Goal: Navigation & Orientation: Find specific page/section

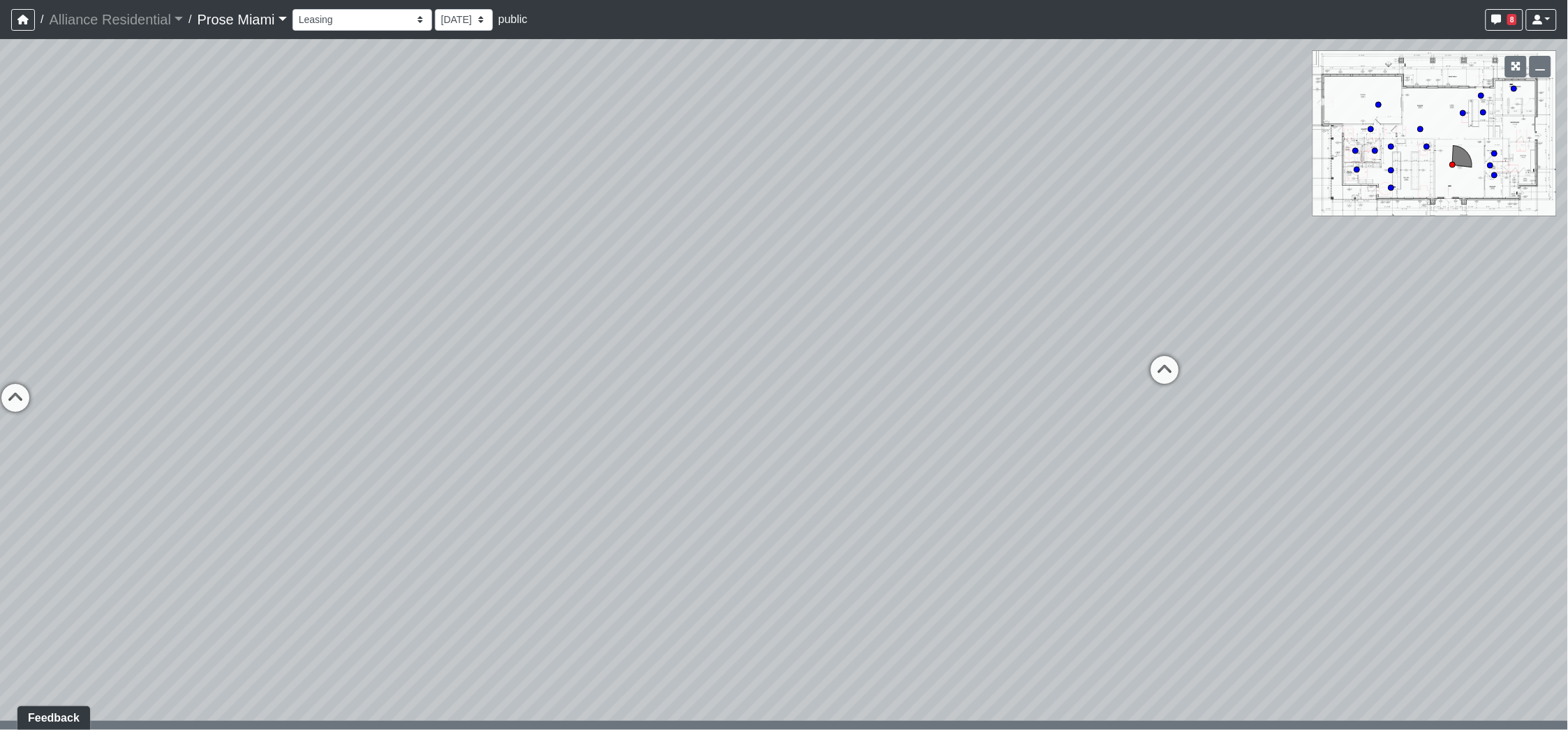
drag, startPoint x: 886, startPoint y: 521, endPoint x: 686, endPoint y: 373, distance: 248.8
click at [686, 373] on div "Loading... Office Hallway Loading... Lobby 1 Loading... Created by [PERSON_NAME…" at bounding box center [784, 384] width 1568 height 691
drag, startPoint x: 959, startPoint y: 295, endPoint x: 611, endPoint y: 448, distance: 380.1
click at [610, 449] on div "Loading... Office Hallway Loading... Lobby 1 Loading... Created by [PERSON_NAME…" at bounding box center [784, 384] width 1568 height 691
drag, startPoint x: 1013, startPoint y: 300, endPoint x: 720, endPoint y: 348, distance: 296.9
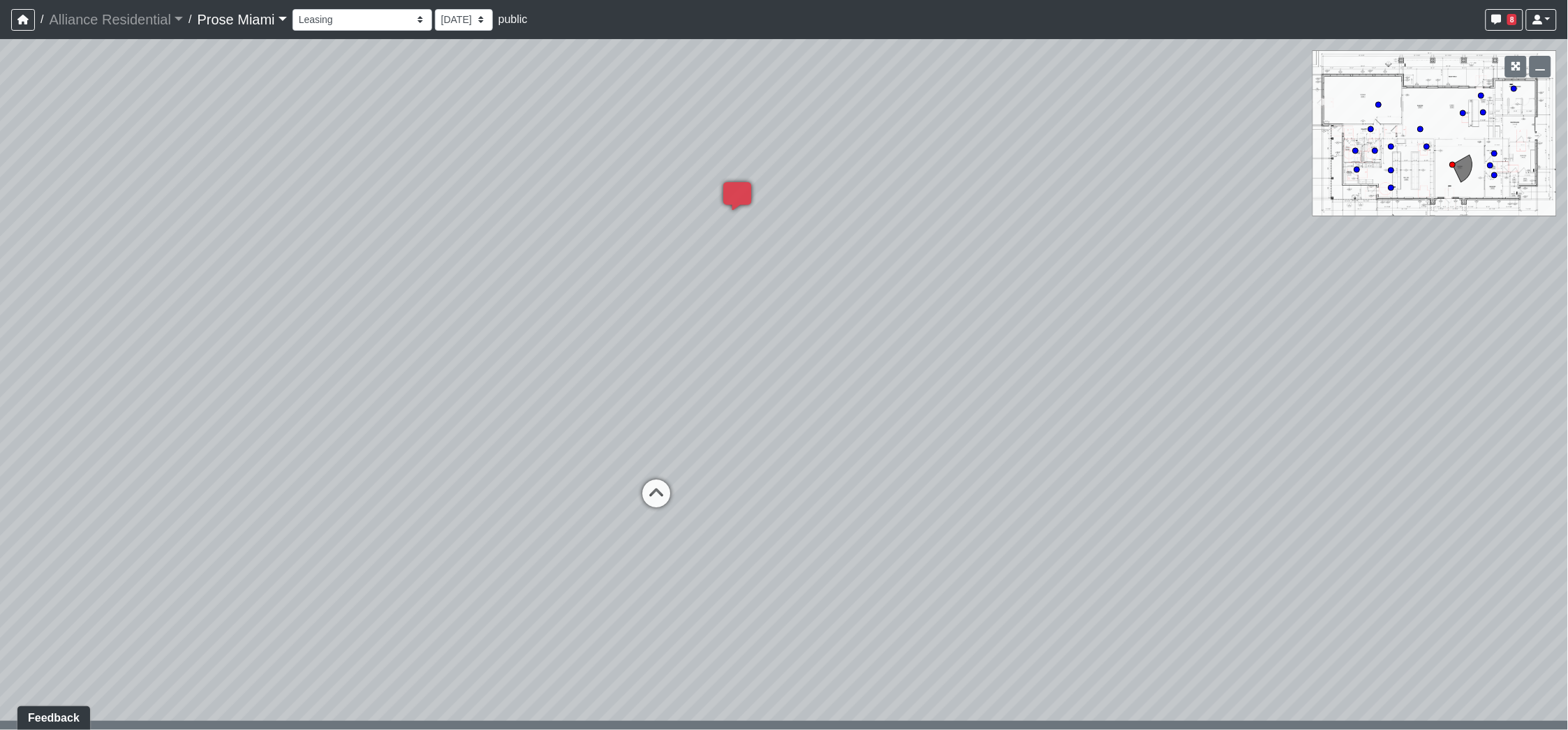
click at [693, 343] on div "Loading... Office Hallway Loading... Lobby 1 Loading... Created by [PERSON_NAME…" at bounding box center [784, 384] width 1568 height 691
drag, startPoint x: 961, startPoint y: 354, endPoint x: 766, endPoint y: 390, distance: 198.3
click at [766, 390] on div "Loading... Office Hallway Loading... Lobby 1 Loading... Created by [PERSON_NAME…" at bounding box center [784, 384] width 1568 height 691
drag, startPoint x: 922, startPoint y: 354, endPoint x: 608, endPoint y: 329, distance: 315.0
click at [608, 329] on div "Loading... Office Hallway Loading... Lobby 1 Loading... Created by [PERSON_NAME…" at bounding box center [784, 384] width 1568 height 691
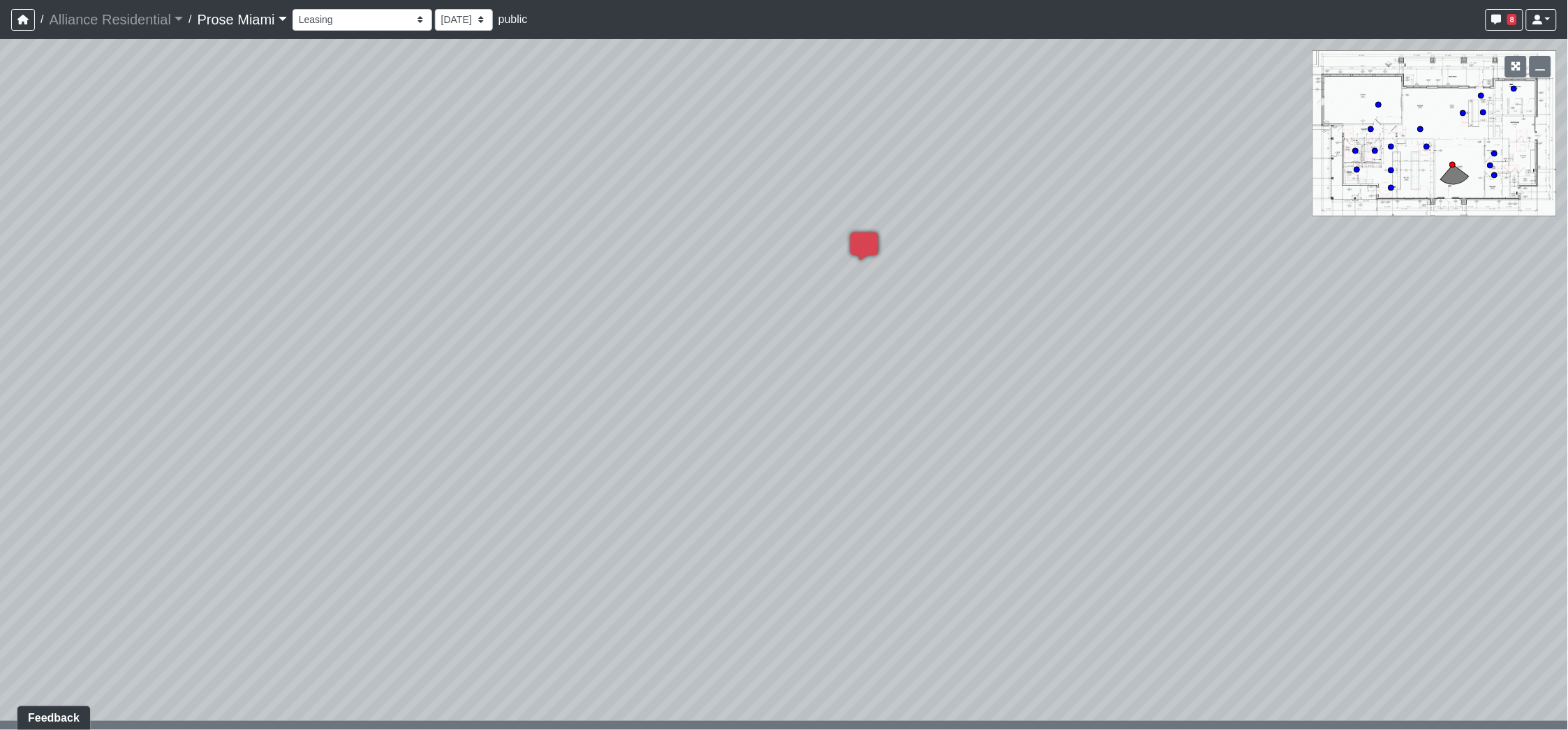
drag, startPoint x: 1028, startPoint y: 342, endPoint x: 449, endPoint y: 319, distance: 579.5
click at [449, 319] on div "Loading... Office Hallway Loading... Lobby 1 Loading... Created by [PERSON_NAME…" at bounding box center [784, 384] width 1568 height 691
drag, startPoint x: 1108, startPoint y: 405, endPoint x: 536, endPoint y: 359, distance: 573.8
click at [537, 358] on div "Loading... Office Hallway Loading... Lobby 1 Loading... Created by [PERSON_NAME…" at bounding box center [784, 384] width 1568 height 691
drag, startPoint x: 966, startPoint y: 344, endPoint x: 573, endPoint y: 430, distance: 402.3
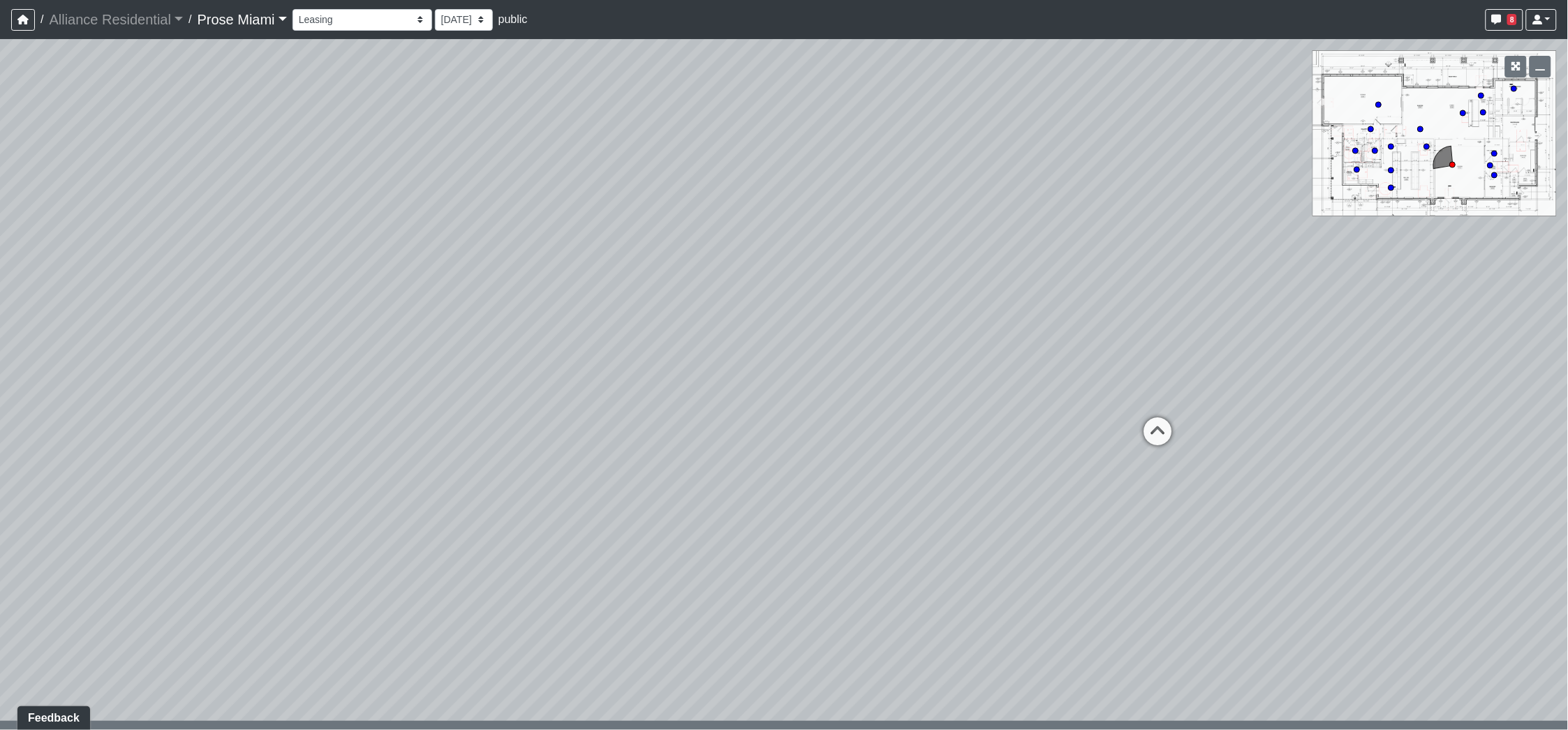
click at [573, 430] on div "Loading... Office Hallway Loading... Lobby 1 Loading... Created by [PERSON_NAME…" at bounding box center [784, 384] width 1568 height 691
drag, startPoint x: 925, startPoint y: 353, endPoint x: 1008, endPoint y: 332, distance: 85.6
click at [1008, 332] on div "Loading... Office Hallway Loading... Lobby 1 Loading... Created by [PERSON_NAME…" at bounding box center [784, 384] width 1568 height 691
click at [1172, 391] on icon at bounding box center [1171, 385] width 42 height 42
drag, startPoint x: 776, startPoint y: 402, endPoint x: 1230, endPoint y: 354, distance: 456.5
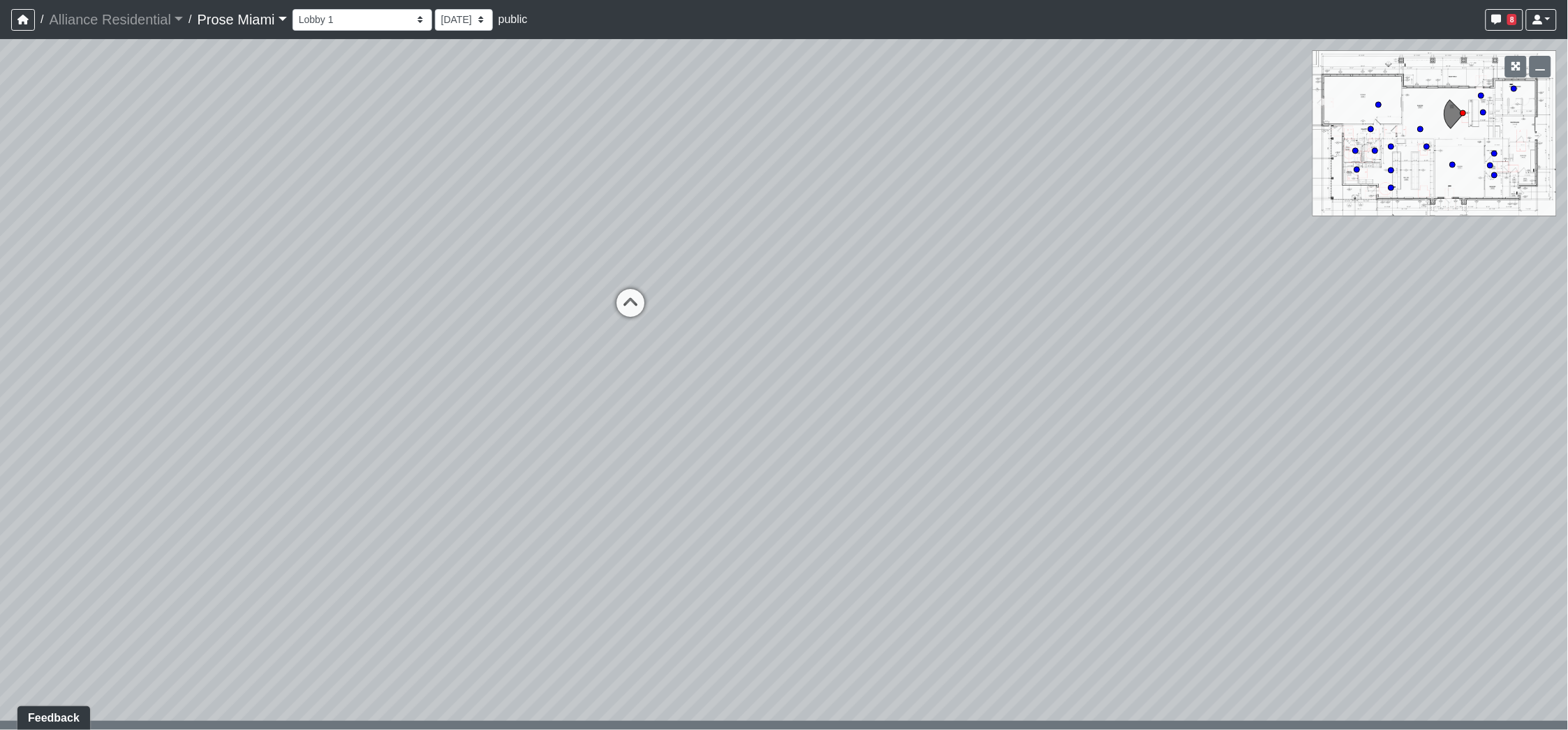
click at [1230, 354] on div "Loading... Office Hallway Loading... Lobby 1 Loading... Created by [PERSON_NAME…" at bounding box center [784, 384] width 1568 height 691
drag, startPoint x: 669, startPoint y: 429, endPoint x: 863, endPoint y: 504, distance: 208.0
click at [863, 504] on div "Loading... Office Hallway Loading... Lobby 1 Loading... Created by [PERSON_NAME…" at bounding box center [784, 384] width 1568 height 691
drag, startPoint x: 565, startPoint y: 458, endPoint x: 625, endPoint y: 433, distance: 65.0
click at [1002, 465] on div "Loading... Office Hallway Loading... Lobby 1 Loading... Created by [PERSON_NAME…" at bounding box center [784, 384] width 1568 height 691
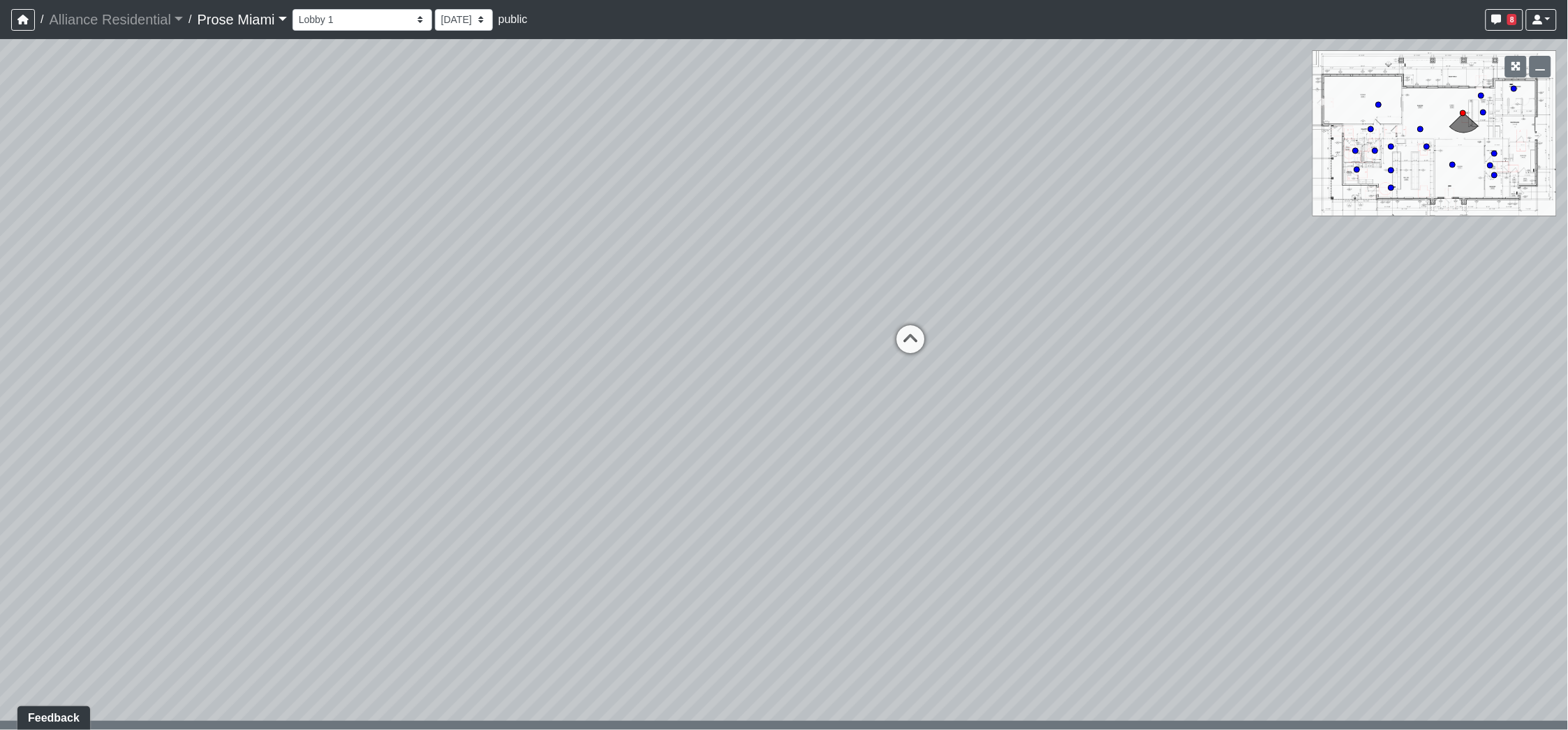
drag, startPoint x: 460, startPoint y: 377, endPoint x: 934, endPoint y: 494, distance: 488.2
click at [934, 494] on div "Loading... Office Hallway Loading... Lobby 1 Loading... Created by [PERSON_NAME…" at bounding box center [784, 384] width 1568 height 691
drag, startPoint x: 658, startPoint y: 337, endPoint x: 868, endPoint y: 381, distance: 214.6
click at [884, 386] on div "Loading... Office Hallway Loading... Lobby 1 Loading... Created by [PERSON_NAME…" at bounding box center [784, 384] width 1568 height 691
drag, startPoint x: 482, startPoint y: 350, endPoint x: 859, endPoint y: 287, distance: 382.2
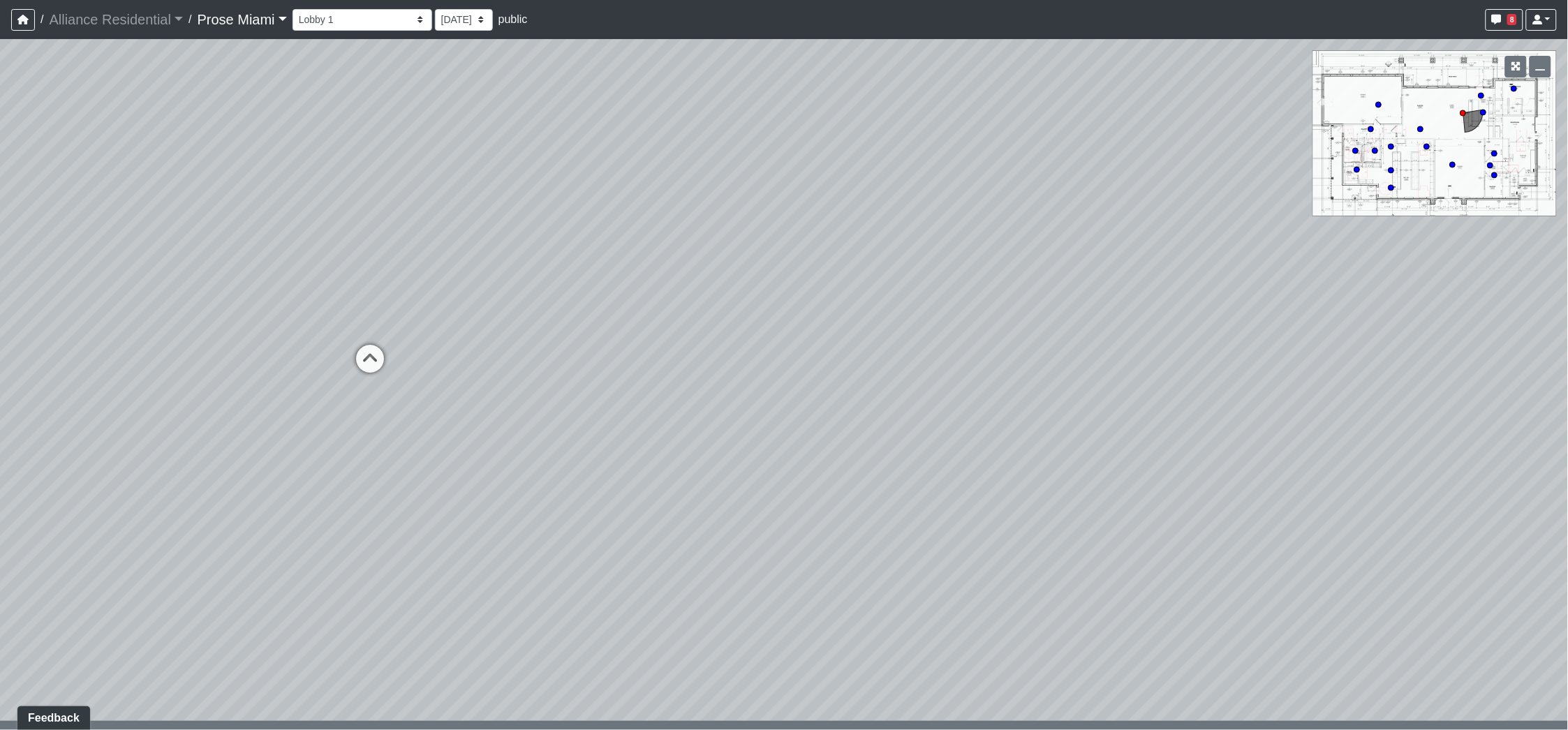
click at [859, 287] on div "Loading... Office Hallway Loading... Lobby 1 Loading... Created by [PERSON_NAME…" at bounding box center [784, 384] width 1568 height 691
drag, startPoint x: 320, startPoint y: 471, endPoint x: 571, endPoint y: 414, distance: 257.4
click at [571, 414] on div "Loading... Office Hallway Loading... Lobby 1 Loading... Created by [PERSON_NAME…" at bounding box center [784, 384] width 1568 height 691
drag, startPoint x: 319, startPoint y: 525, endPoint x: 795, endPoint y: 471, distance: 479.1
click at [795, 471] on div "Loading... Office Hallway Loading... Lobby 1 Loading... Created by [PERSON_NAME…" at bounding box center [784, 384] width 1568 height 691
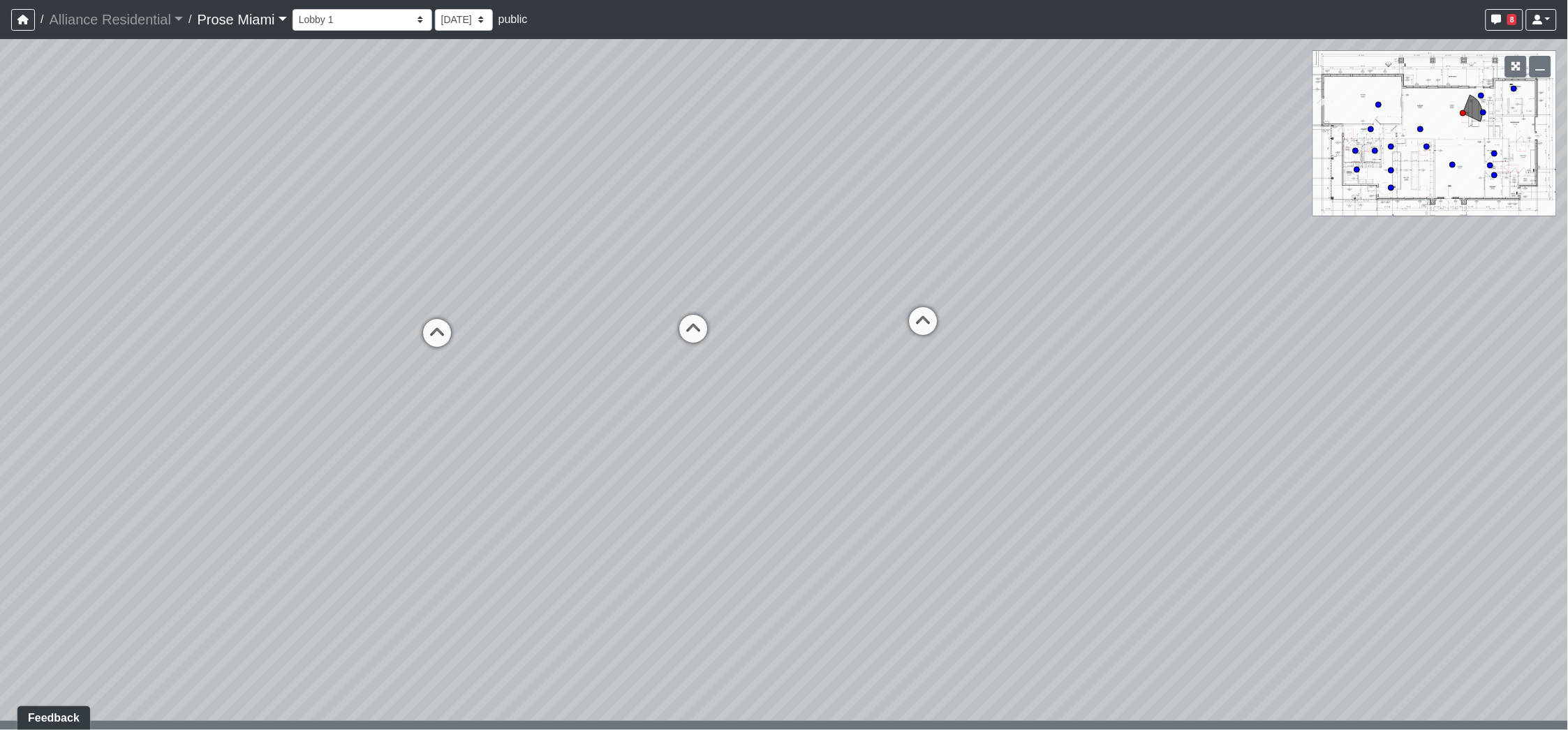
drag, startPoint x: 583, startPoint y: 351, endPoint x: 629, endPoint y: 414, distance: 78.0
click at [629, 414] on div "Loading... Office Hallway Loading... Lobby 1 Loading... Created by [PERSON_NAME…" at bounding box center [784, 384] width 1568 height 691
click at [700, 342] on icon at bounding box center [693, 335] width 42 height 42
drag, startPoint x: 976, startPoint y: 436, endPoint x: 545, endPoint y: 330, distance: 443.8
click at [545, 330] on div "Loading... Office Hallway Loading... Lobby 1 Loading... Created by [PERSON_NAME…" at bounding box center [784, 384] width 1568 height 691
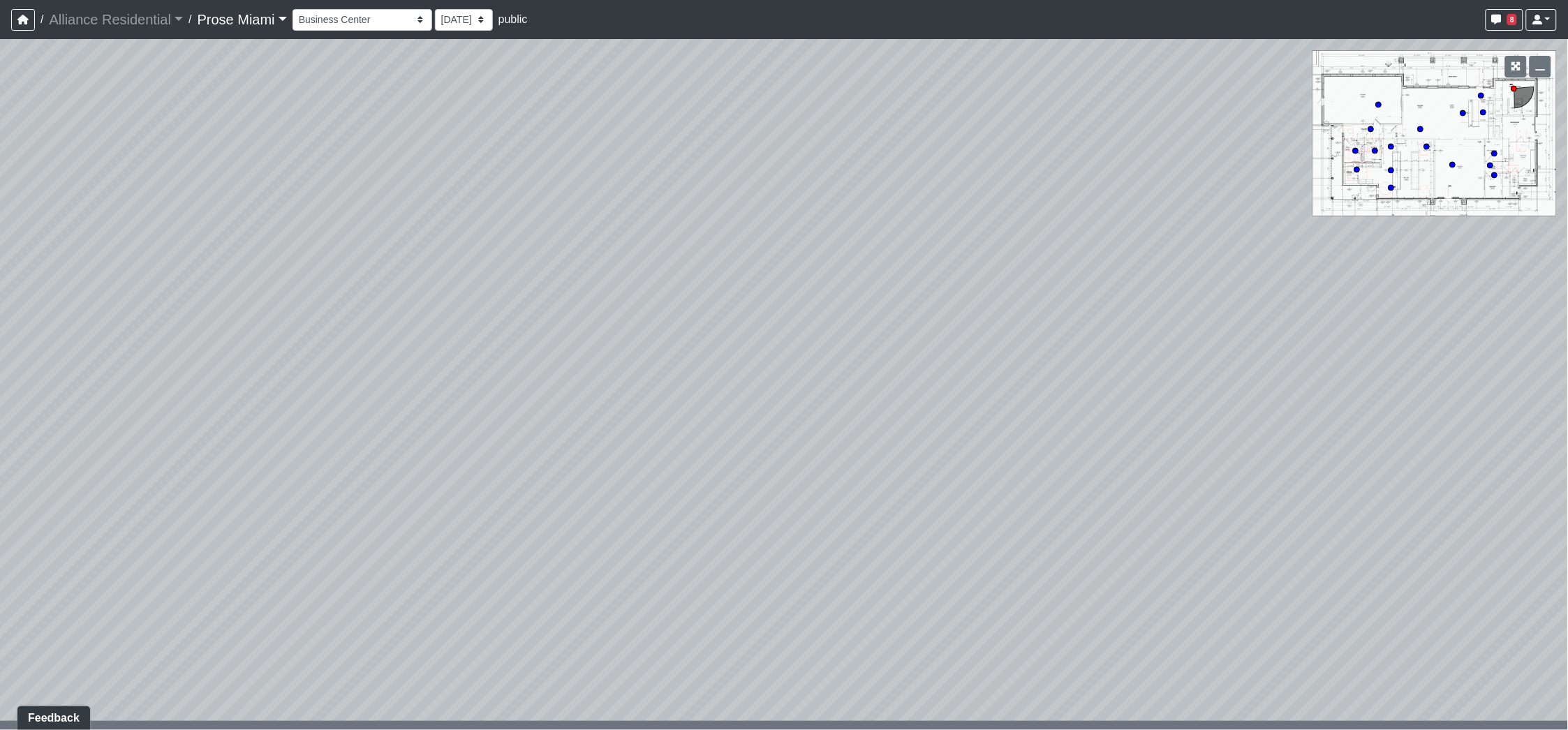
drag, startPoint x: 916, startPoint y: 405, endPoint x: 576, endPoint y: 527, distance: 361.2
click at [576, 527] on div "Loading... Office Hallway Loading... Lobby 1 Loading... Created by [PERSON_NAME…" at bounding box center [784, 384] width 1568 height 691
drag, startPoint x: 910, startPoint y: 382, endPoint x: 528, endPoint y: 430, distance: 385.0
click at [528, 429] on div "Loading... Office Hallway Loading... Lobby 1 Loading... Created by [PERSON_NAME…" at bounding box center [784, 384] width 1568 height 691
drag, startPoint x: 491, startPoint y: 396, endPoint x: 469, endPoint y: 402, distance: 22.8
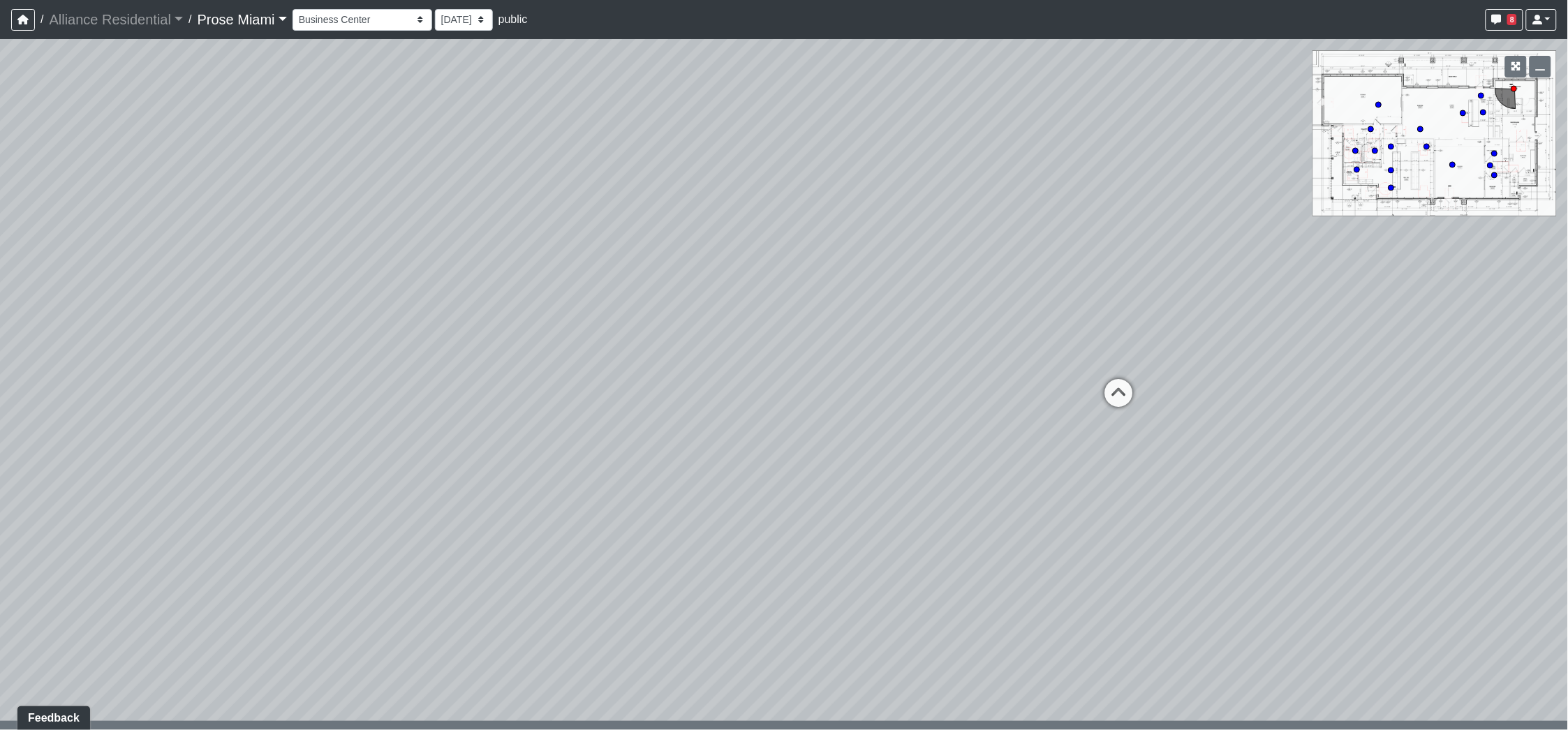
click at [469, 402] on div "Loading... Office Hallway Loading... Lobby 1 Loading... Created by [PERSON_NAME…" at bounding box center [784, 384] width 1568 height 691
drag, startPoint x: 822, startPoint y: 519, endPoint x: 551, endPoint y: 354, distance: 317.3
click at [551, 354] on div "Loading... Office Hallway Loading... Lobby 1 Loading... Created by [PERSON_NAME…" at bounding box center [784, 384] width 1568 height 691
drag, startPoint x: 957, startPoint y: 446, endPoint x: 632, endPoint y: 349, distance: 339.2
click at [632, 349] on div "Loading... Office Hallway Loading... Lobby 1 Loading... Created by [PERSON_NAME…" at bounding box center [784, 384] width 1568 height 691
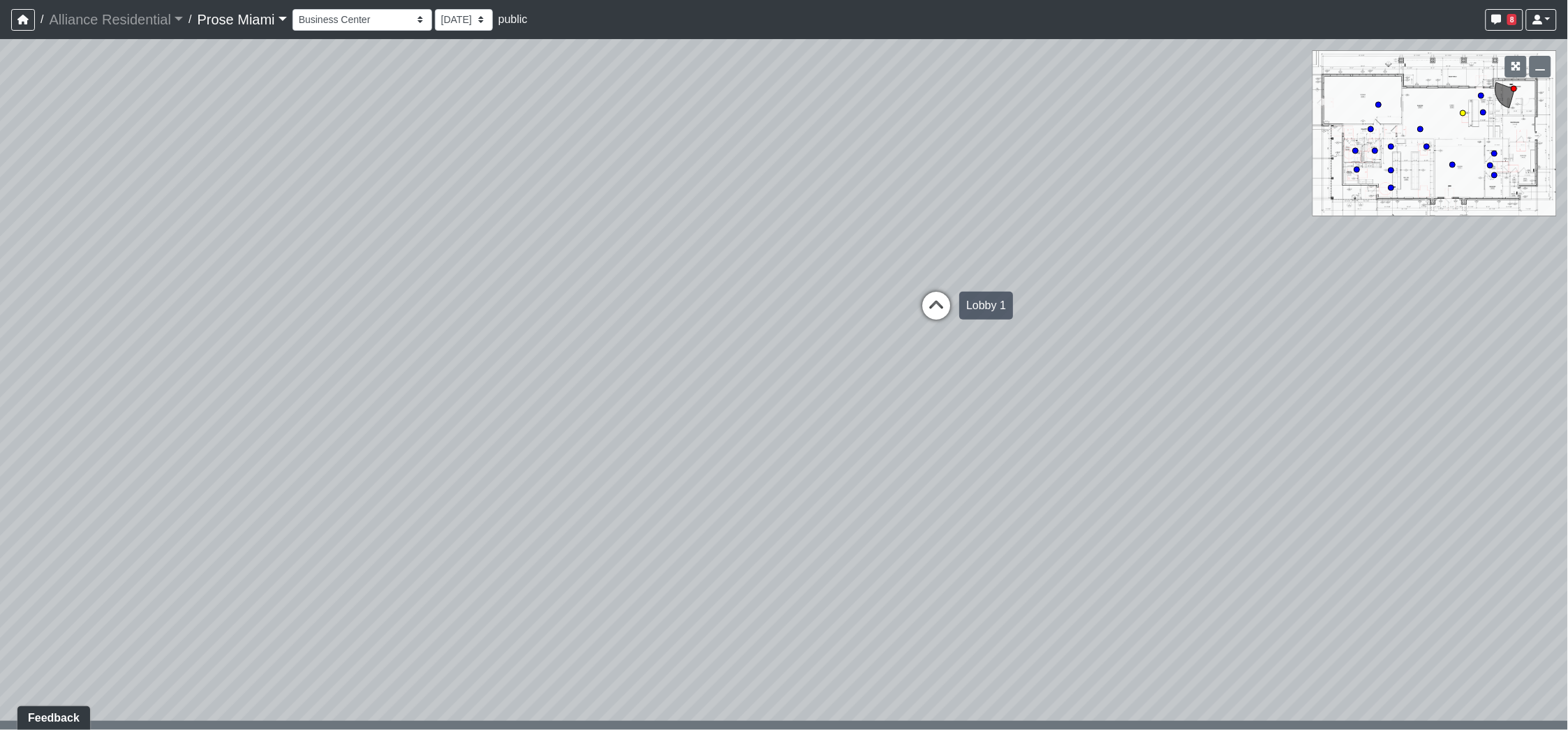
click at [928, 318] on icon at bounding box center [936, 313] width 42 height 42
click at [825, 357] on icon at bounding box center [833, 348] width 42 height 42
click at [1002, 354] on icon at bounding box center [1011, 349] width 42 height 42
click at [841, 260] on icon at bounding box center [834, 251] width 42 height 42
drag, startPoint x: 863, startPoint y: 491, endPoint x: 951, endPoint y: 474, distance: 89.6
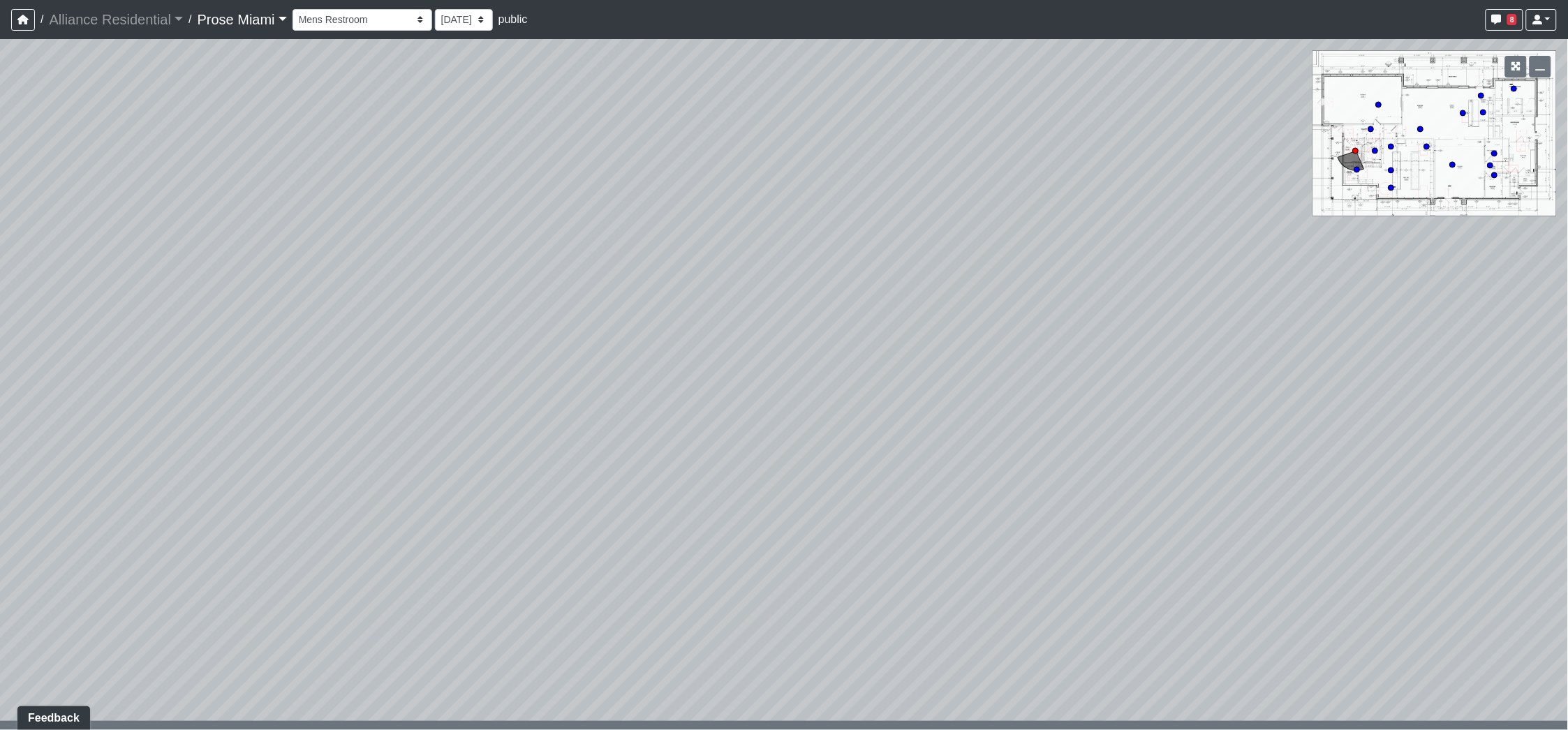
click at [1043, 484] on div "Loading... Office Hallway Loading... Lobby 1 Loading... Created by [PERSON_NAME…" at bounding box center [784, 384] width 1568 height 691
drag, startPoint x: 894, startPoint y: 448, endPoint x: 1022, endPoint y: 440, distance: 128.2
click at [1027, 442] on div "Loading... Office Hallway Loading... Lobby 1 Loading... Created by [PERSON_NAME…" at bounding box center [784, 384] width 1568 height 691
drag, startPoint x: 749, startPoint y: 379, endPoint x: 1050, endPoint y: 413, distance: 302.9
click at [1050, 413] on div "Loading... Office Hallway Loading... Lobby 1 Loading... Created by [PERSON_NAME…" at bounding box center [784, 384] width 1568 height 691
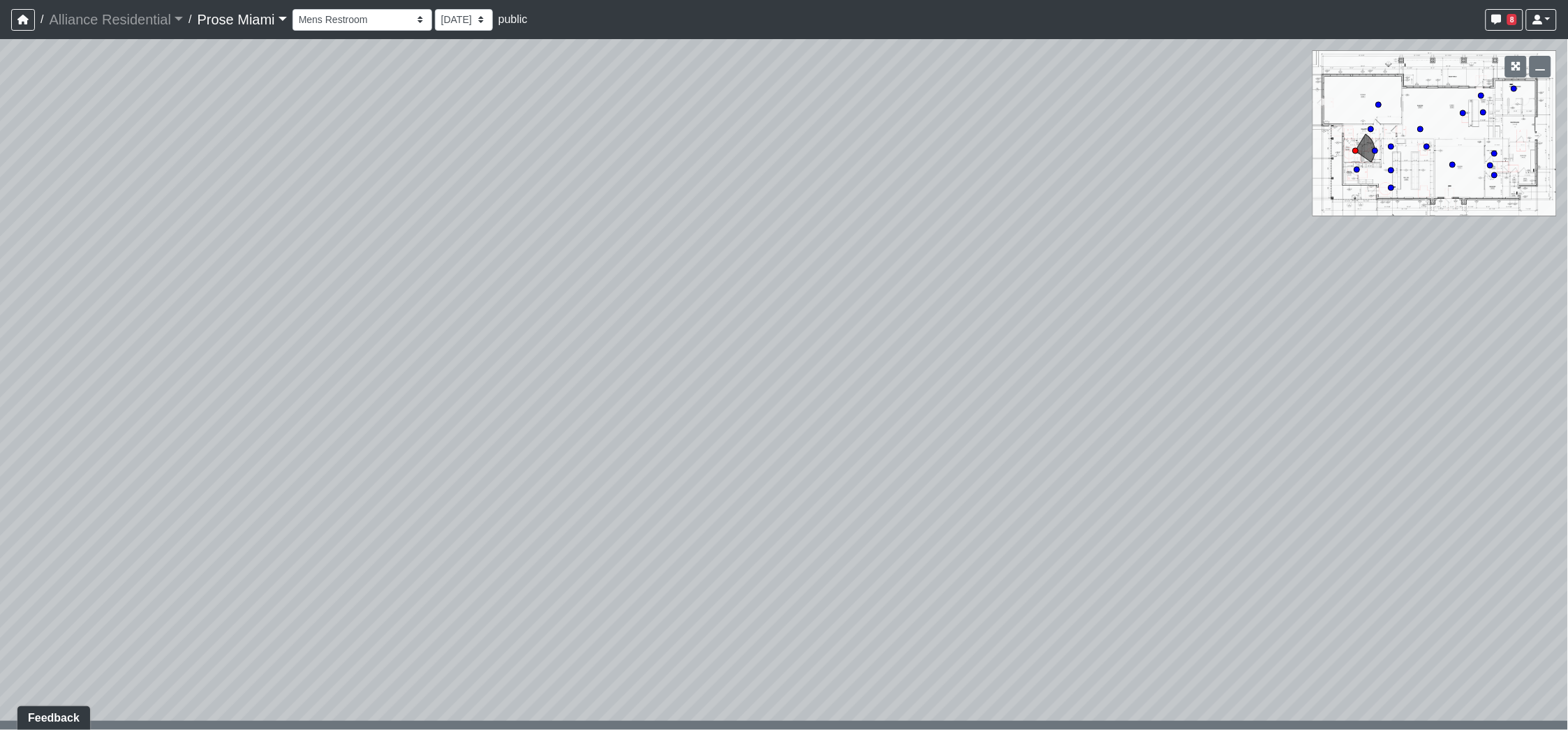
drag, startPoint x: 659, startPoint y: 397, endPoint x: 858, endPoint y: 453, distance: 206.7
click at [1017, 479] on div "Loading... Office Hallway Loading... Lobby 1 Loading... Created by [PERSON_NAME…" at bounding box center [784, 384] width 1568 height 691
drag, startPoint x: 751, startPoint y: 411, endPoint x: 1079, endPoint y: 373, distance: 330.2
click at [1079, 373] on div "Loading... Office Hallway Loading... Lobby 1 Loading... Created by [PERSON_NAME…" at bounding box center [784, 384] width 1568 height 691
drag, startPoint x: 566, startPoint y: 436, endPoint x: 532, endPoint y: 329, distance: 112.3
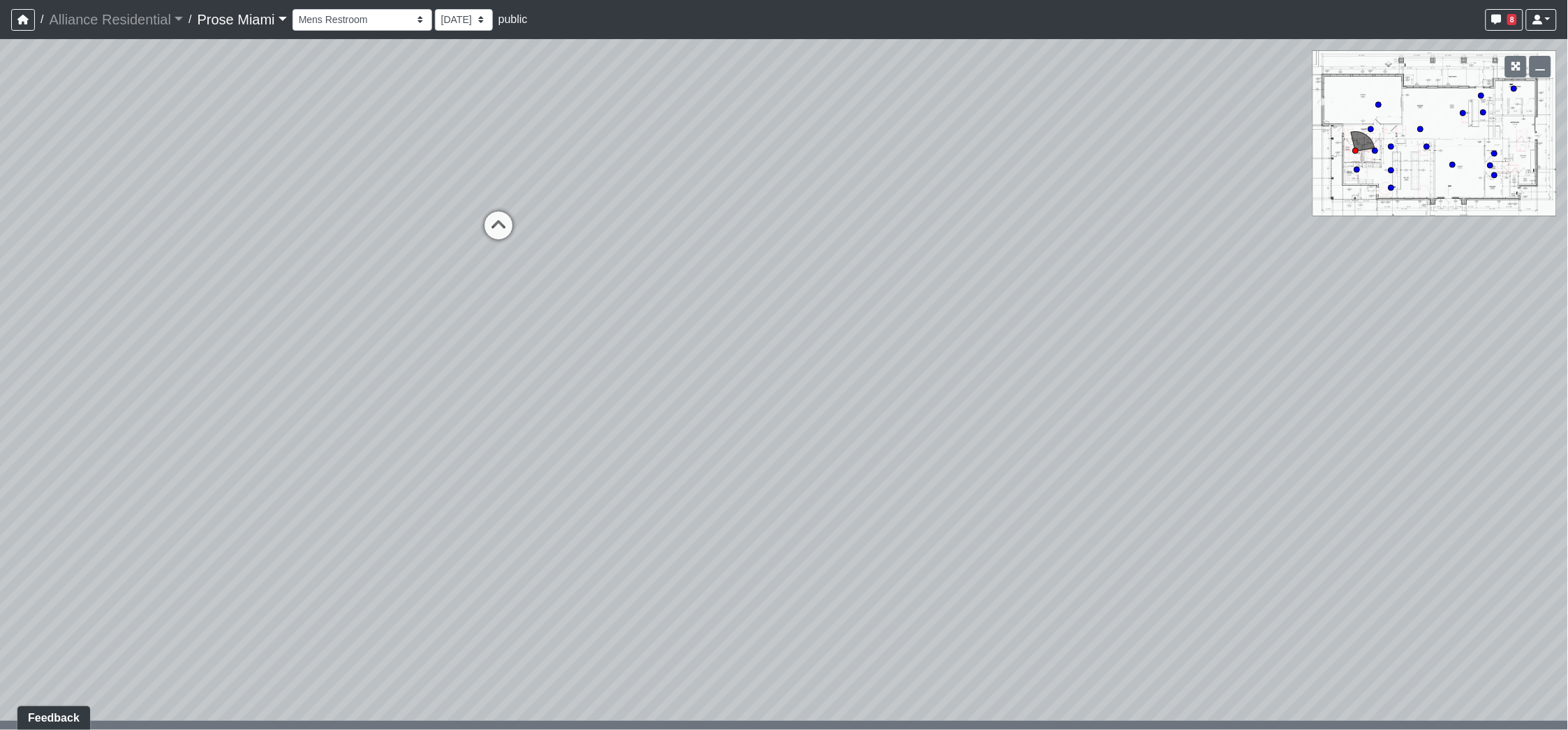
click at [754, 424] on div "Loading... Office Hallway Loading... Lobby 1 Loading... Created by [PERSON_NAME…" at bounding box center [784, 384] width 1568 height 691
click at [490, 236] on icon at bounding box center [486, 232] width 42 height 42
drag
click at [648, 424] on div "Loading... Office Hallway Loading... Lobby 1 Loading... Created by [PERSON_NAME…" at bounding box center [784, 384] width 1568 height 691
click at [432, 30] on select "Business Center Fitness Kitchen Leasing Lobby 1 Lobby 2 Mailroom 1 Mailroom 2 M…" at bounding box center [363, 20] width 140 height 21
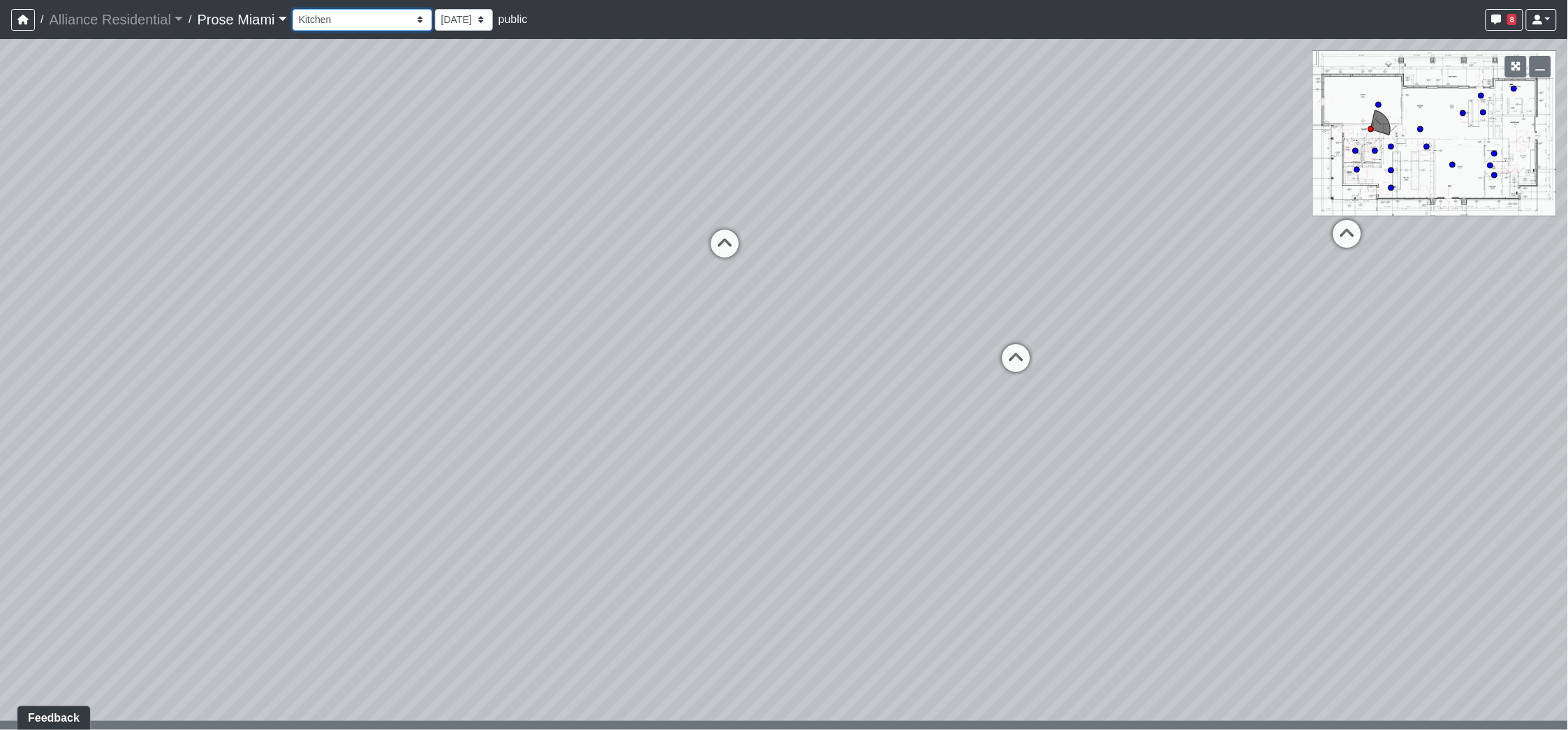
click at [369, 11] on select "Business Center Fitness Kitchen Leasing Lobby 1 Lobby 2 Mailroom 1 Mailroom 2 M…" at bounding box center [363, 20] width 140 height 21
select select "unit-a1-kitchen"
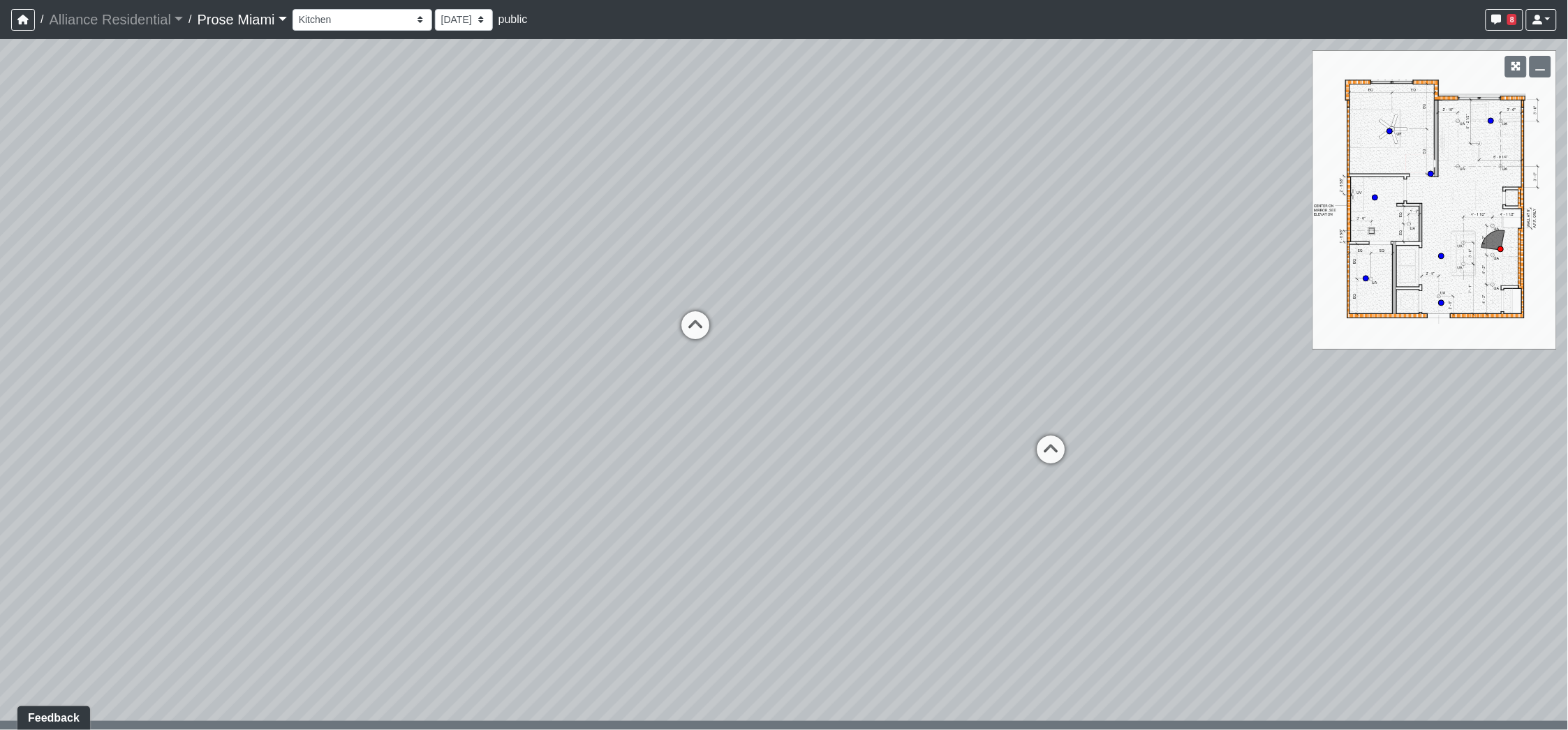
click at [350, 460] on div "Loading... Office Hallway Loading... Lobby 1 Loading... Created by [PERSON_NAME…" at bounding box center [784, 384] width 1568 height 691
click at [633, 458] on div "Loading... Office Hallway Loading... Lobby 1 Loading... Created by [PERSON_NAME…" at bounding box center [784, 384] width 1568 height 691
click at [349, 463] on div "Loading... Office Hallway Loading... Lobby 1 Loading... Created by [PERSON_NAME…" at bounding box center [784, 384] width 1568 height 691
click at [395, 491] on div "Loading... Office Hallway Loading... Lobby 1 Loading... Created by [PERSON_NAME…" at bounding box center [784, 384] width 1568 height 691
click at [382, 487] on div "Loading... Office Hallway Loading... Lobby 1 Loading... Created by [PERSON_NAME…" at bounding box center [784, 384] width 1568 height 691
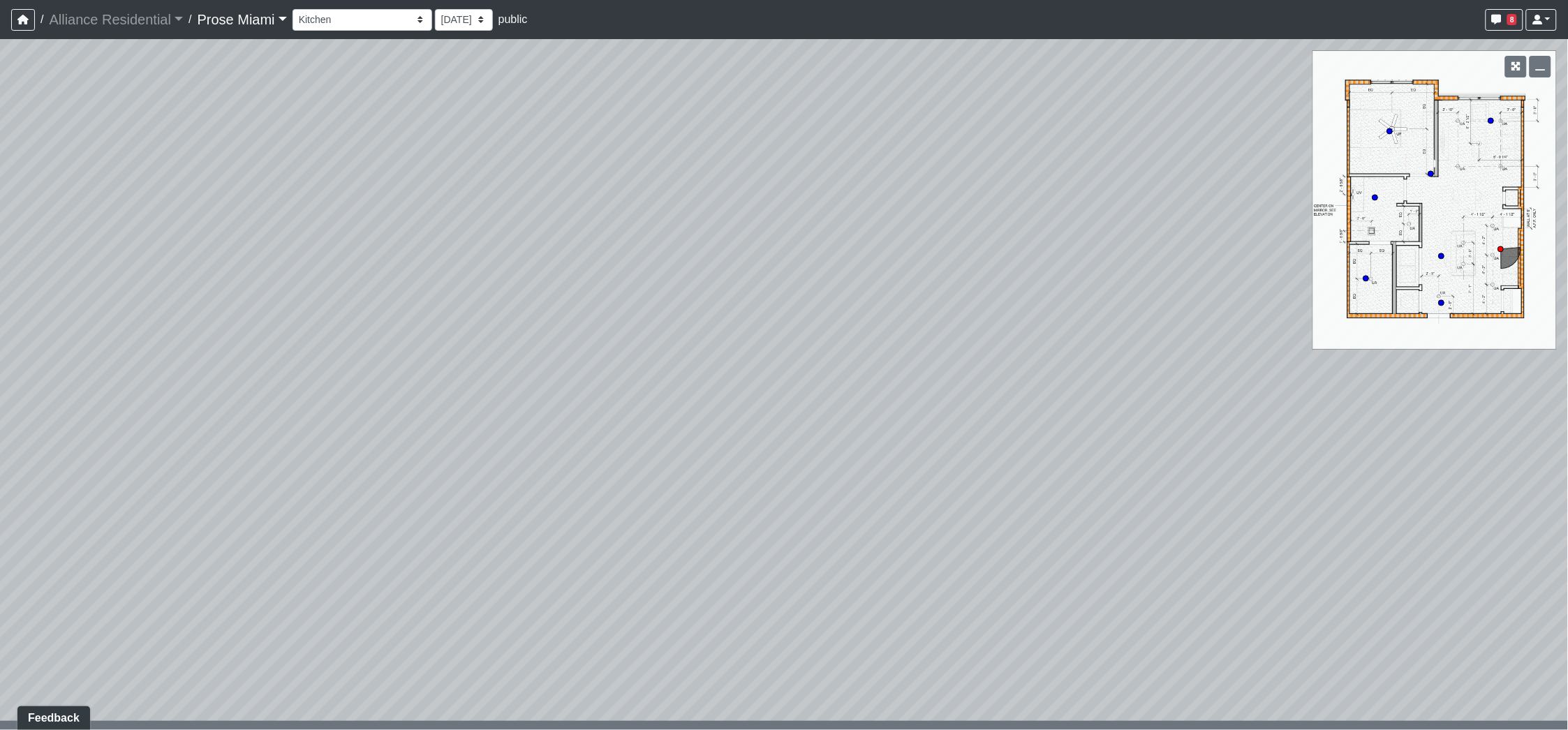
click at [754, 550] on div "Loading... Office Hallway Loading... Lobby 1 Loading... Created by [PERSON_NAME…" at bounding box center [784, 384] width 1568 height 691
click at [601, 434] on div "Loading... Office Hallway Loading... Lobby 1 Loading... Created by [PERSON_NAME…" at bounding box center [784, 384] width 1568 height 691
click at [541, 471] on div "Loading... Office Hallway Loading... Lobby 1 Loading... Created by [PERSON_NAME…" at bounding box center [784, 384] width 1568 height 691
click at [632, 497] on div "Loading... Office Hallway Loading... Lobby 1 Loading... Created by [PERSON_NAME…" at bounding box center [784, 384] width 1568 height 691
click at [523, 493] on div "Loading... Office Hallway Loading... Lobby 1 Loading... Created by [PERSON_NAME…" at bounding box center [784, 384] width 1568 height 691
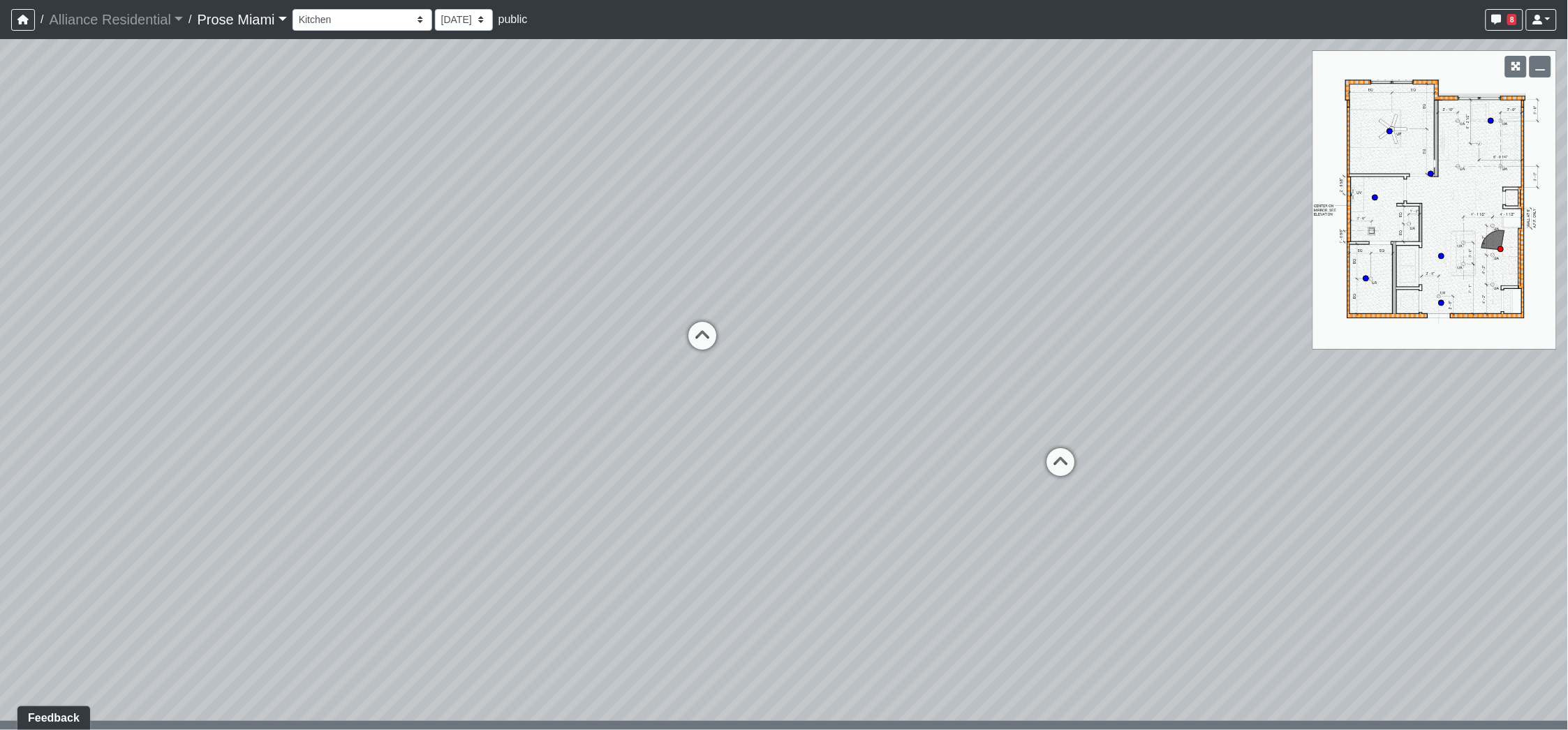
click at [713, 485] on div "Loading... Office Hallway Loading... Lobby 1 Loading... Created by [PERSON_NAME…" at bounding box center [784, 384] width 1568 height 691
click at [661, 487] on div "Loading... Office Hallway Loading... Lobby 1 Loading... Created by [PERSON_NAME…" at bounding box center [784, 384] width 1568 height 691
